Goal: Task Accomplishment & Management: Manage account settings

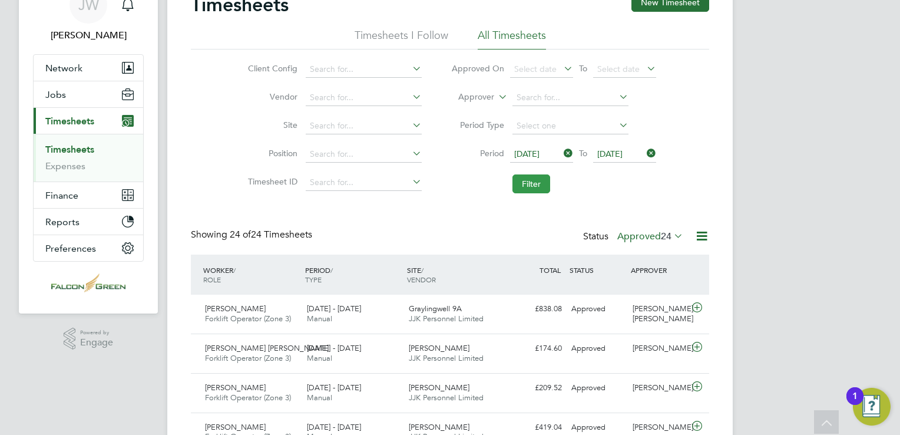
click at [532, 181] on button "Filter" at bounding box center [532, 183] width 38 height 19
click at [532, 183] on button "Filter" at bounding box center [532, 183] width 38 height 19
click at [540, 177] on button "Filter" at bounding box center [532, 183] width 38 height 19
click at [529, 190] on button "Filter" at bounding box center [532, 183] width 38 height 19
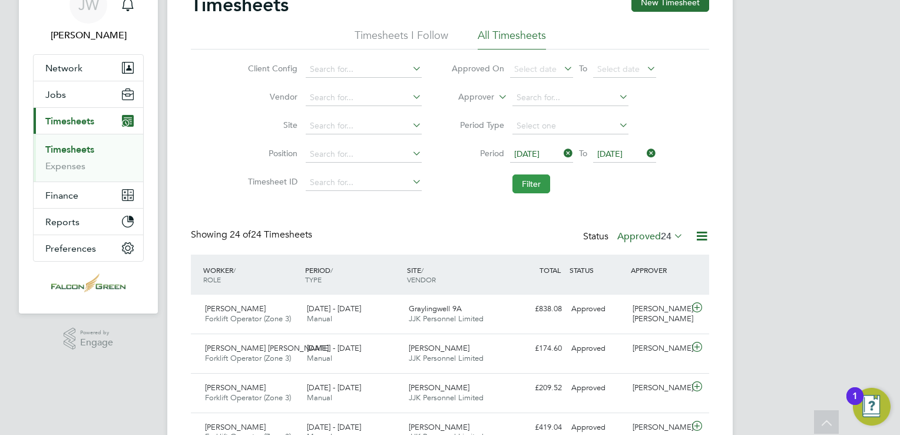
click at [531, 193] on button "Filter" at bounding box center [532, 183] width 38 height 19
click at [543, 177] on button "Filter" at bounding box center [532, 183] width 38 height 19
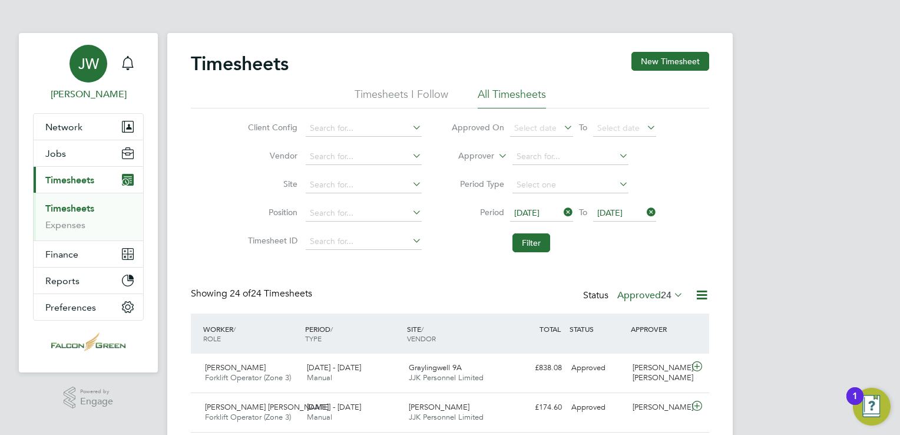
click at [106, 70] on div "JW" at bounding box center [89, 64] width 38 height 38
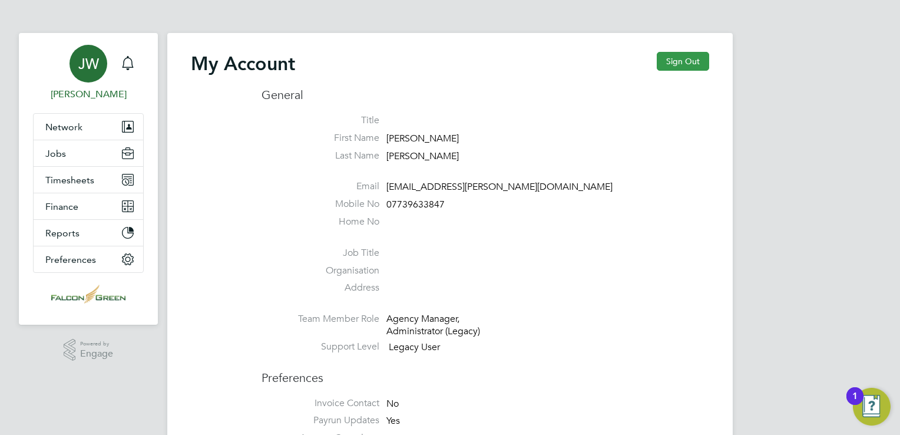
click at [691, 61] on button "Sign Out" at bounding box center [683, 61] width 52 height 19
